Goal: Navigation & Orientation: Find specific page/section

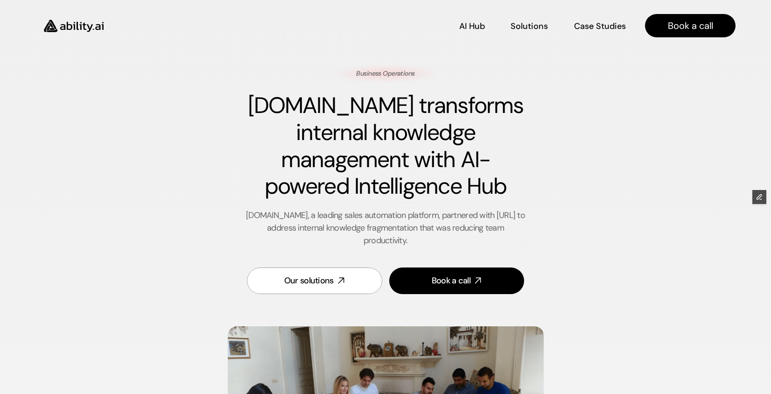
click at [80, 27] on img at bounding box center [73, 25] width 77 height 29
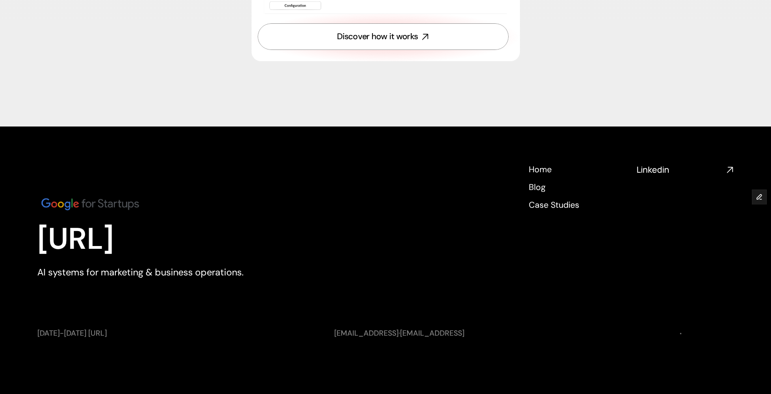
scroll to position [3427, 0]
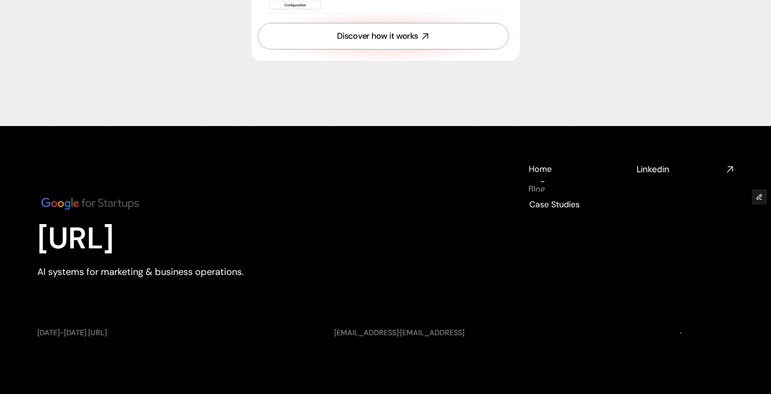
click at [538, 188] on h4 "Blog" at bounding box center [536, 189] width 17 height 12
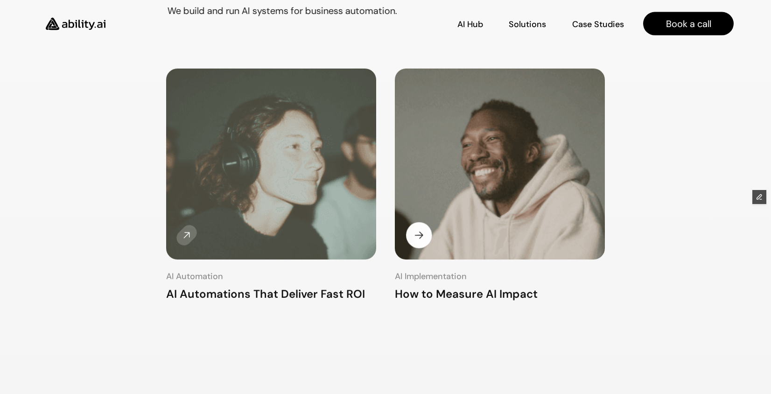
scroll to position [133, 0]
